Goal: Information Seeking & Learning: Learn about a topic

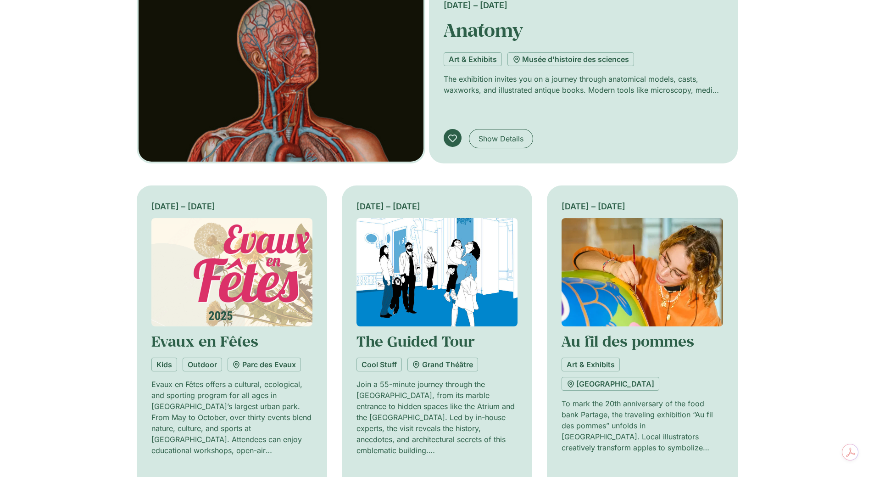
scroll to position [92, 0]
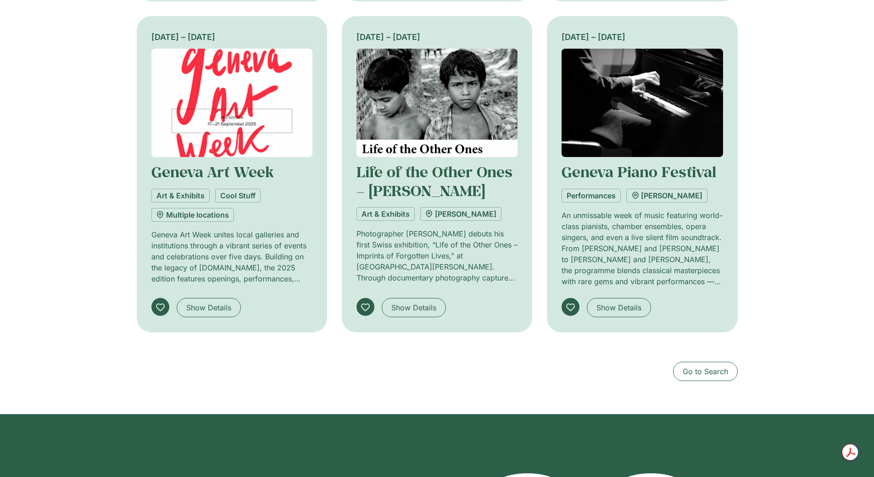
scroll to position [826, 0]
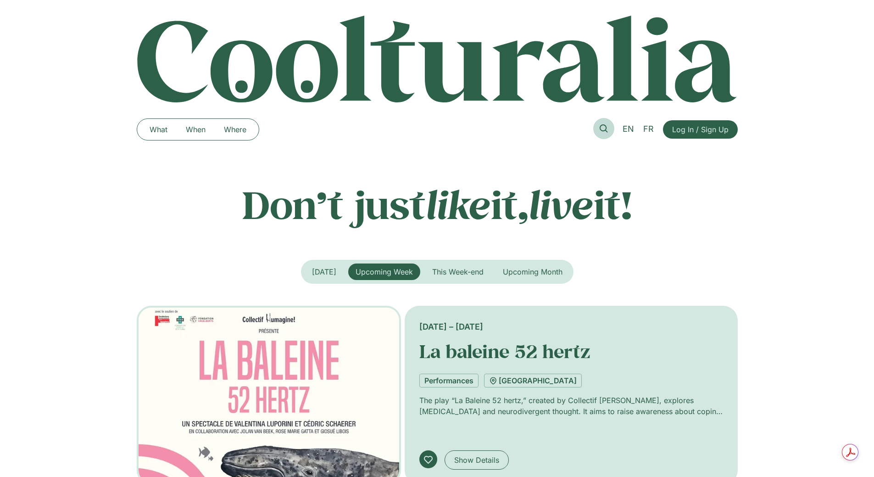
click at [605, 127] on icon at bounding box center [604, 128] width 8 height 8
click at [540, 276] on span "Upcoming Month" at bounding box center [533, 271] width 60 height 9
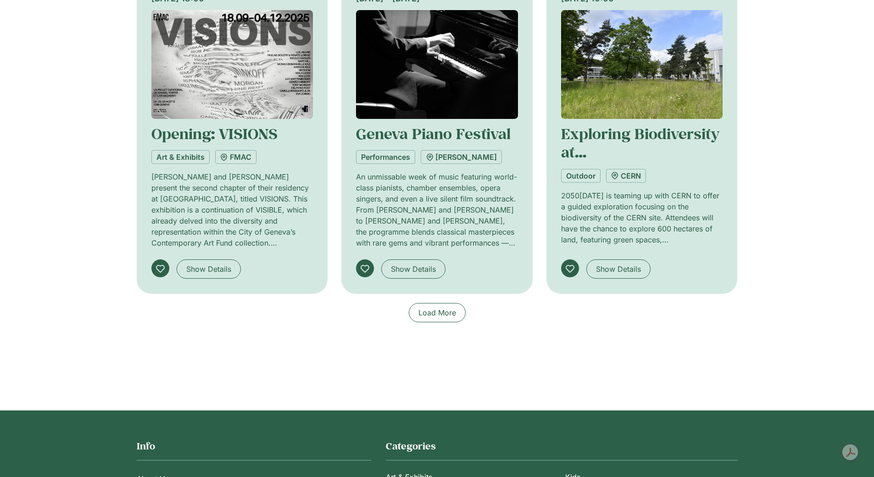
scroll to position [596, 0]
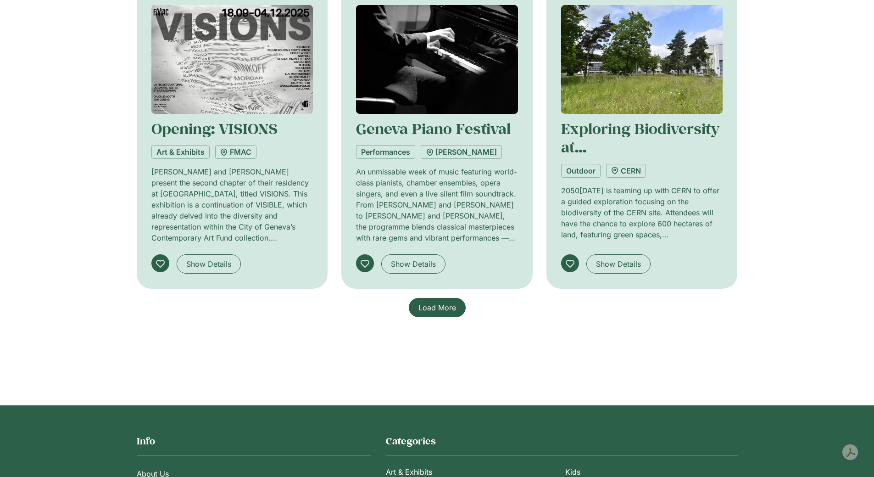
click at [438, 312] on span "Load More" at bounding box center [437, 307] width 38 height 11
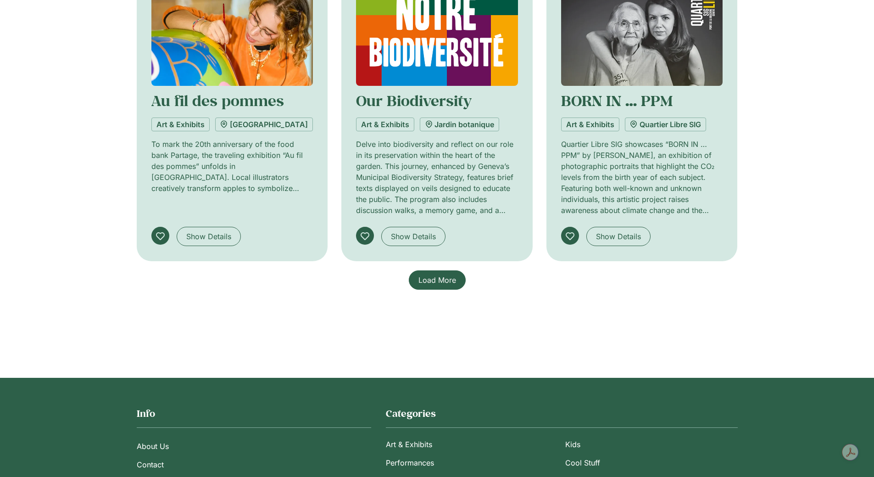
scroll to position [1284, 0]
click at [452, 274] on span "Load More" at bounding box center [437, 279] width 38 height 11
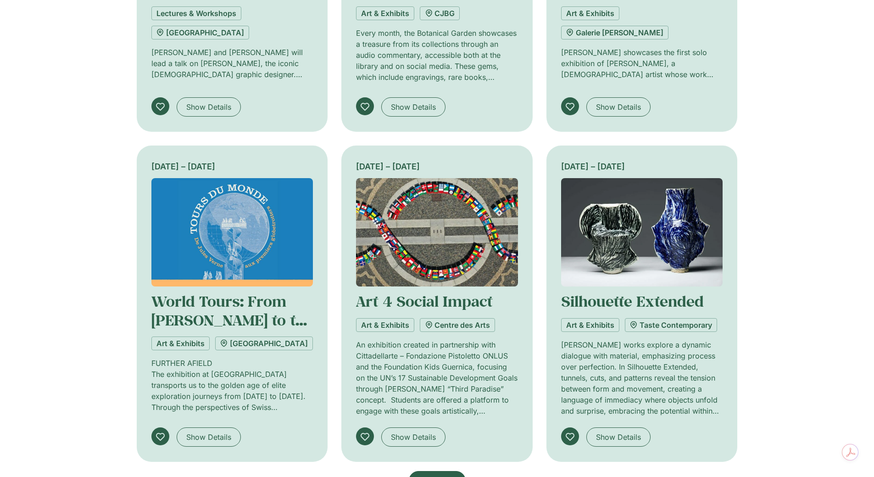
scroll to position [1927, 0]
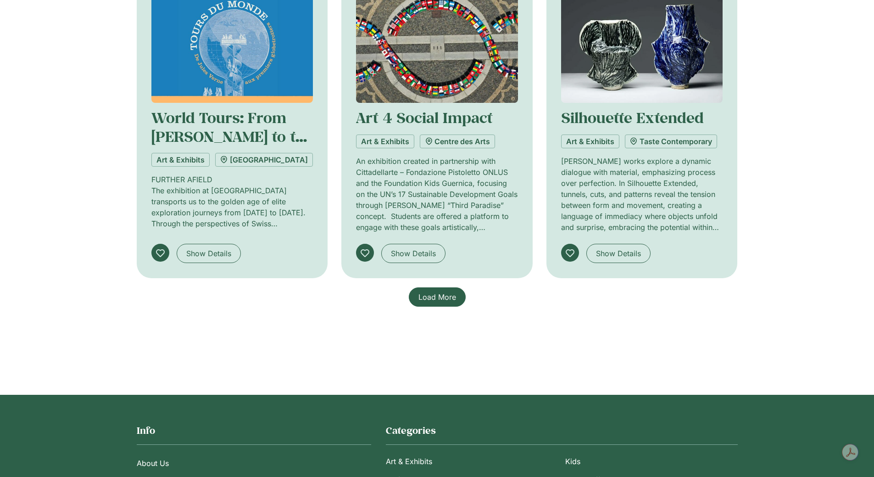
click at [446, 298] on span "Load More" at bounding box center [437, 296] width 38 height 11
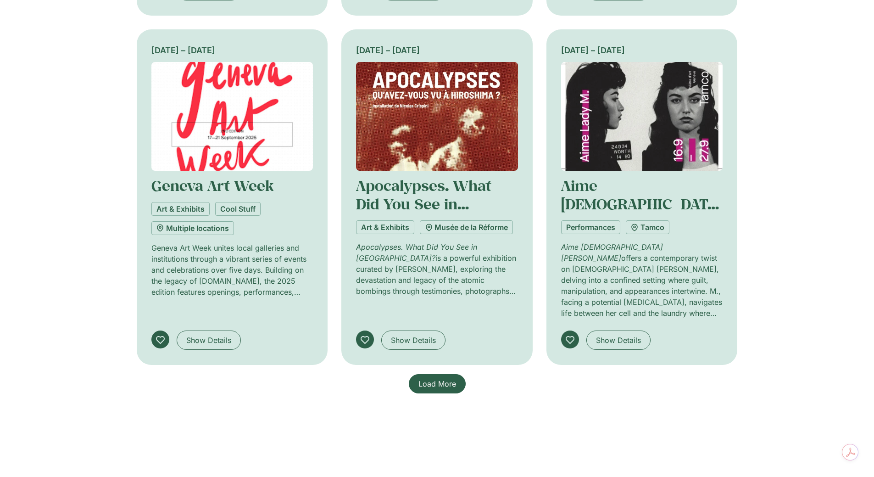
scroll to position [2660, 0]
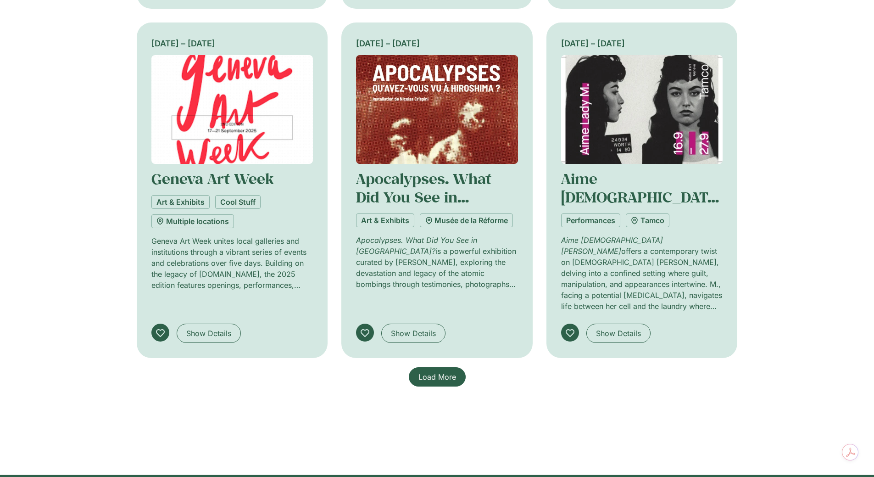
click at [449, 371] on span "Load More" at bounding box center [437, 376] width 38 height 11
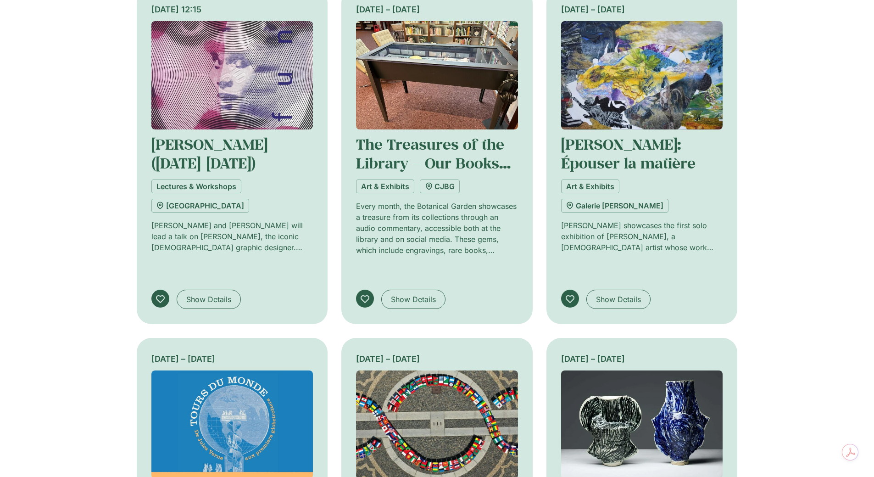
scroll to position [0, 0]
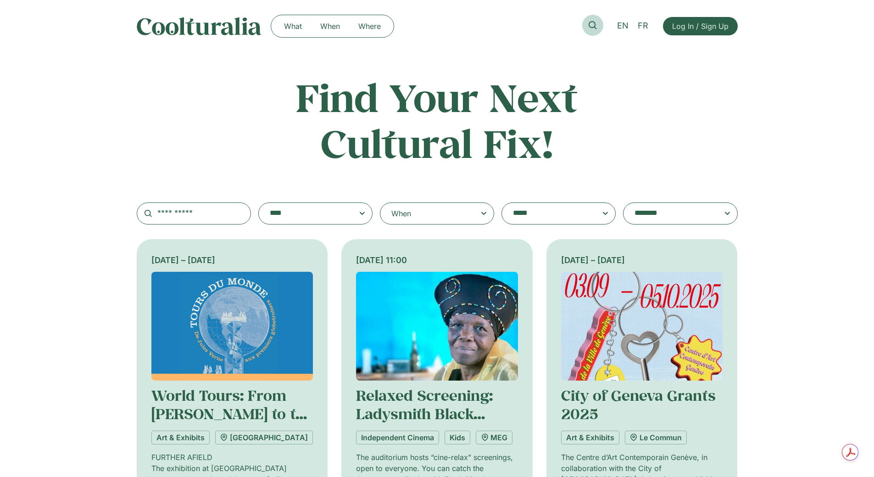
click at [600, 22] on link at bounding box center [592, 25] width 21 height 21
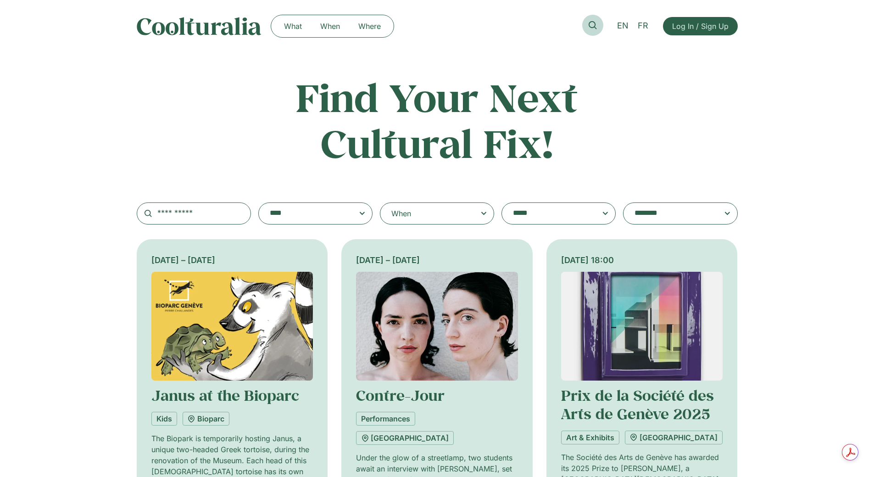
click at [588, 28] on link at bounding box center [592, 25] width 21 height 21
click at [226, 222] on input "text" at bounding box center [194, 213] width 114 height 22
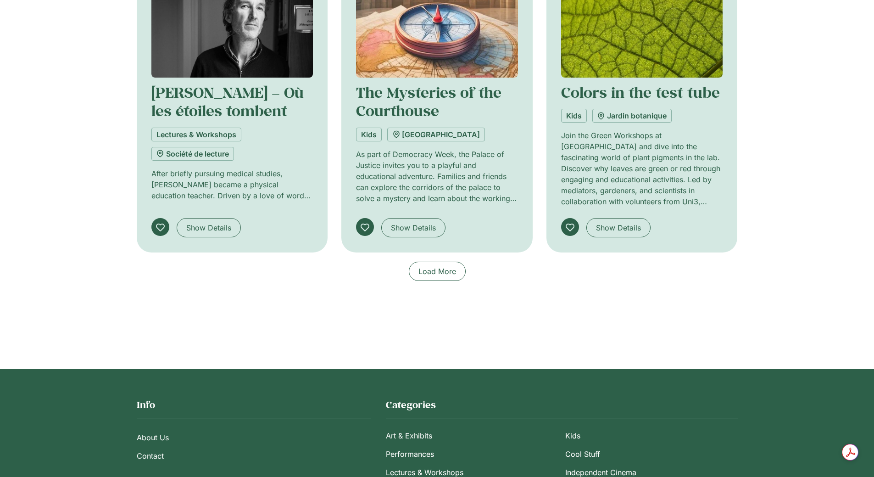
scroll to position [642, 0]
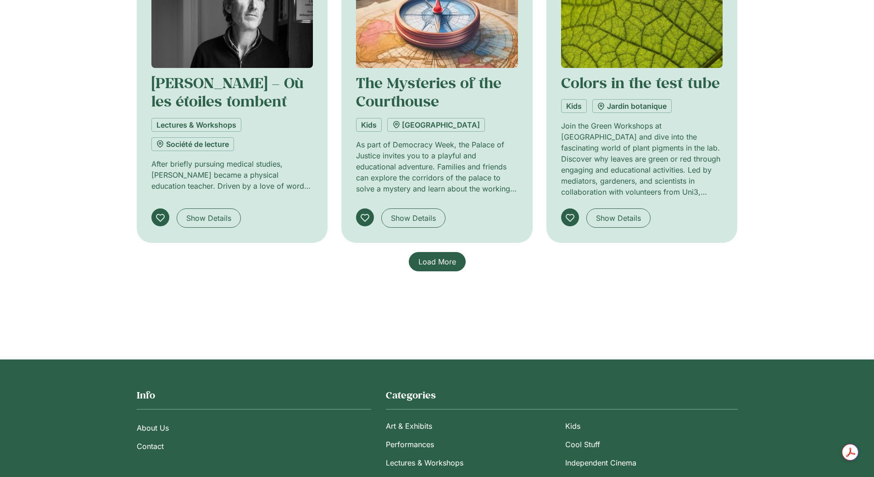
type input "*********"
click at [448, 264] on span "Load More" at bounding box center [437, 261] width 38 height 11
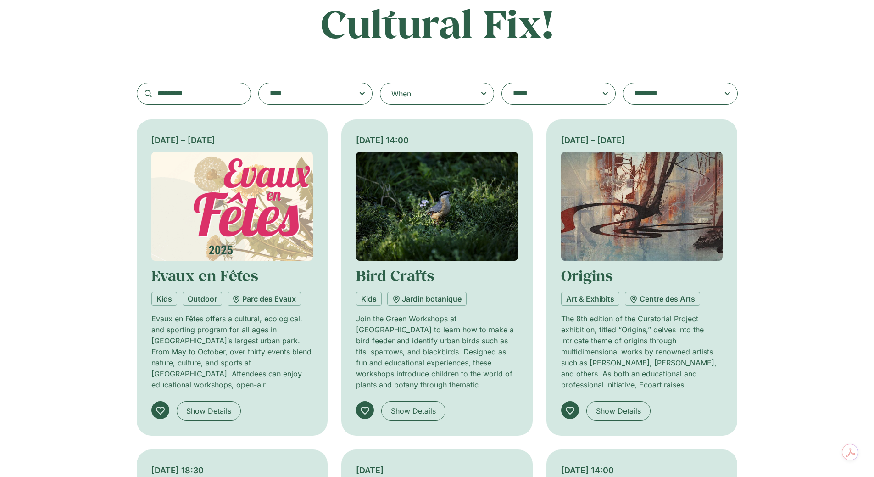
scroll to position [0, 0]
